Goal: Transaction & Acquisition: Purchase product/service

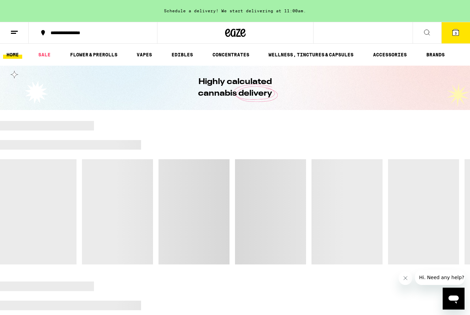
click at [426, 34] on icon at bounding box center [427, 32] width 5 height 5
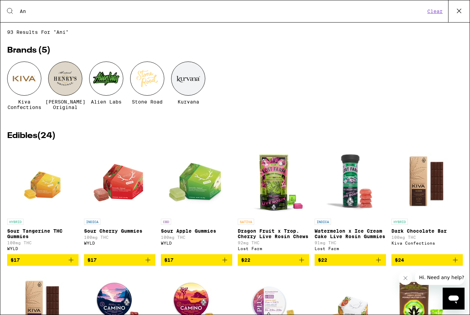
type input "A"
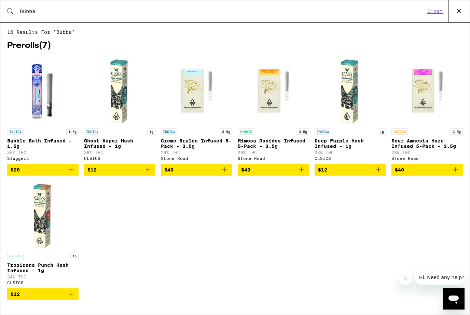
type input "Bubba"
click at [436, 11] on button "Clear" at bounding box center [435, 11] width 19 height 6
